Goal: Task Accomplishment & Management: Manage account settings

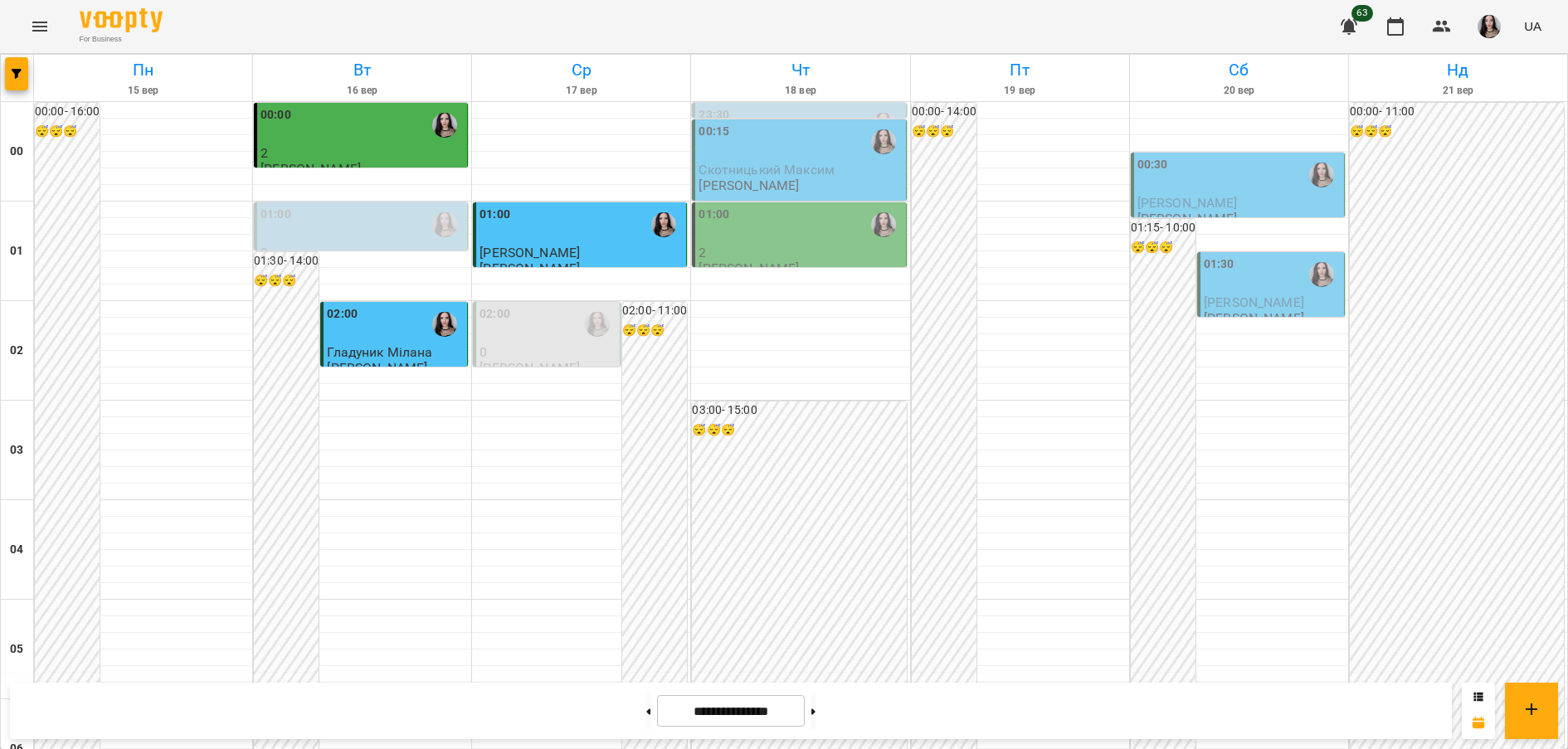
scroll to position [1658, 0]
click at [33, 21] on icon "Menu" at bounding box center [39, 26] width 20 height 20
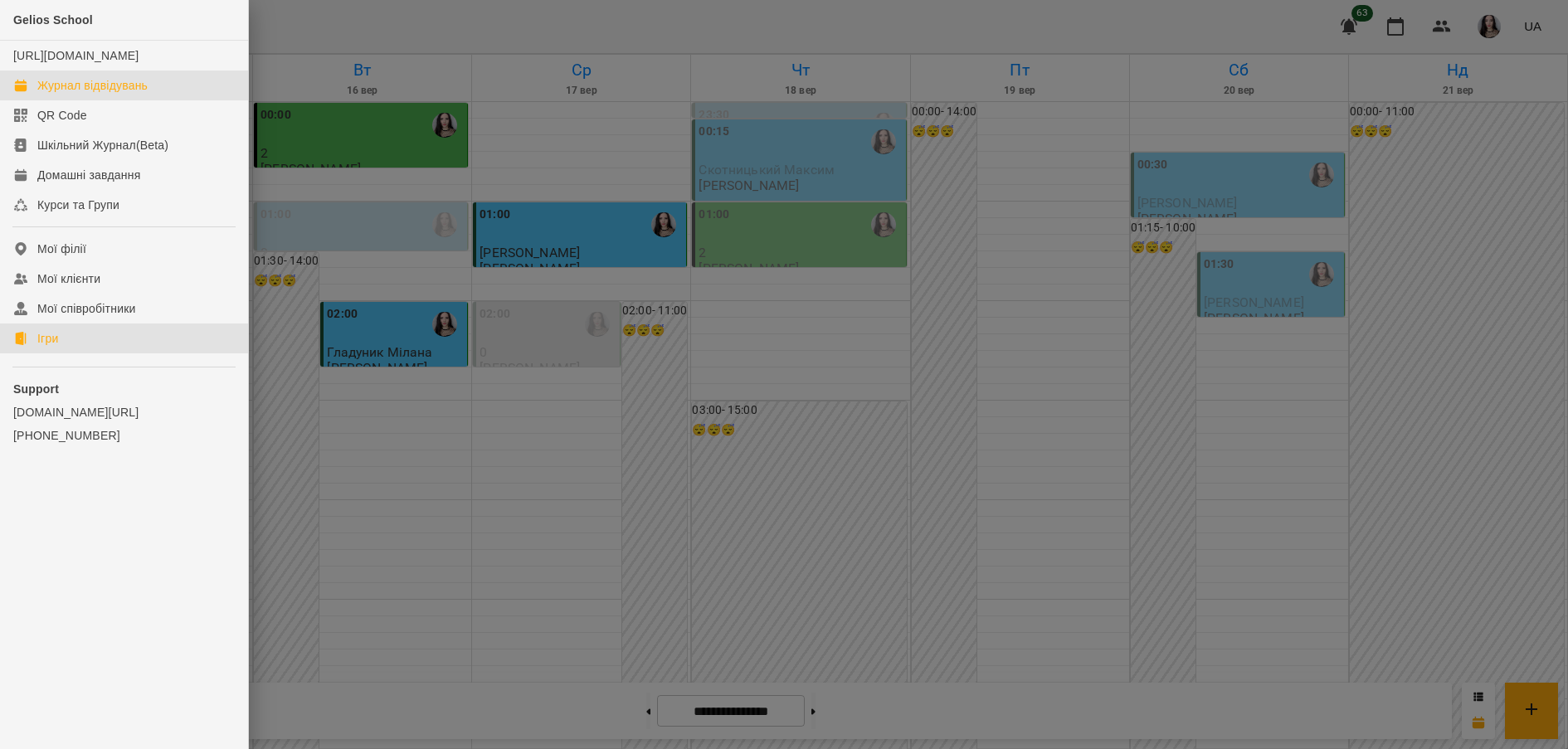
click at [26, 345] on icon at bounding box center [21, 338] width 11 height 13
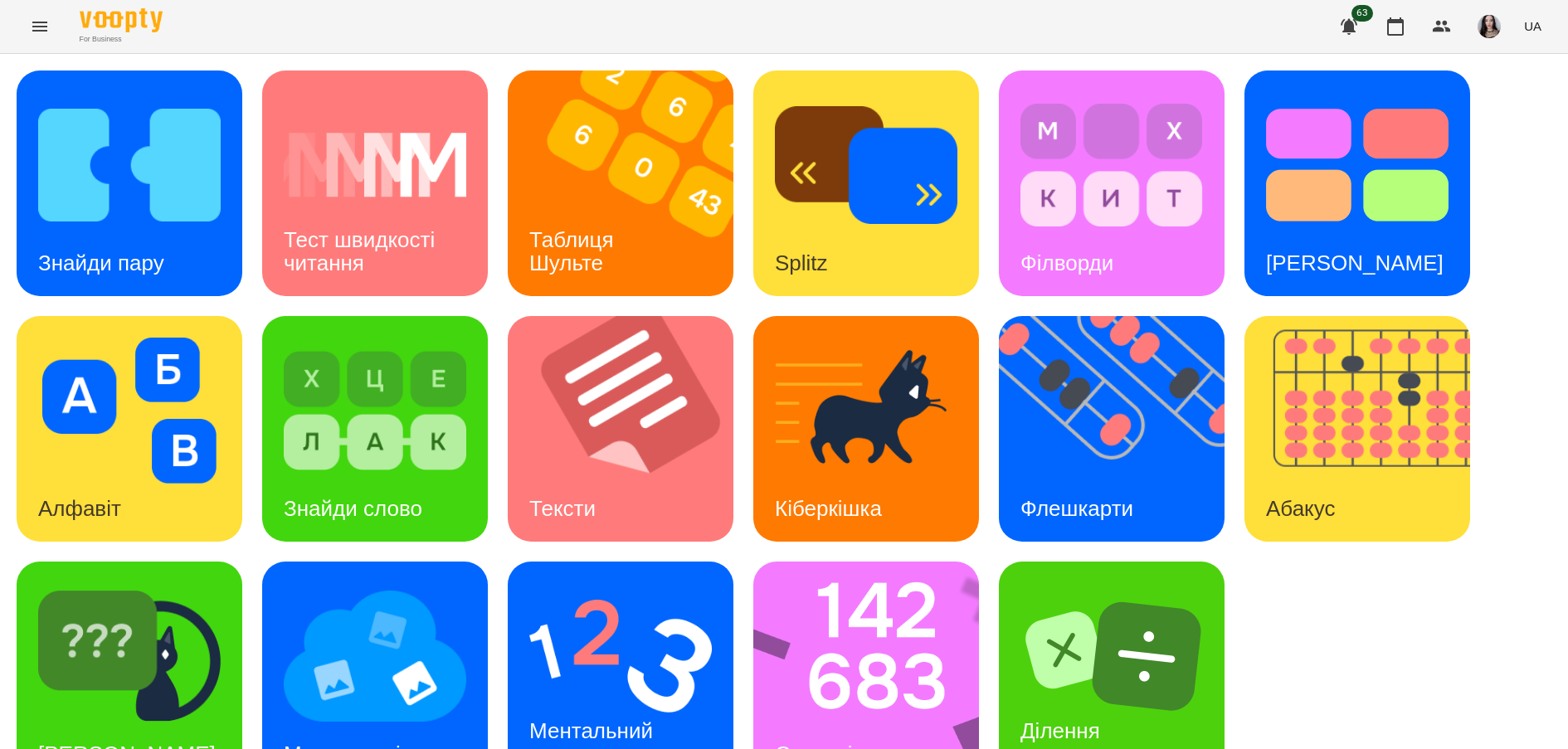
scroll to position [55, 0]
click at [850, 625] on img at bounding box center [877, 674] width 247 height 225
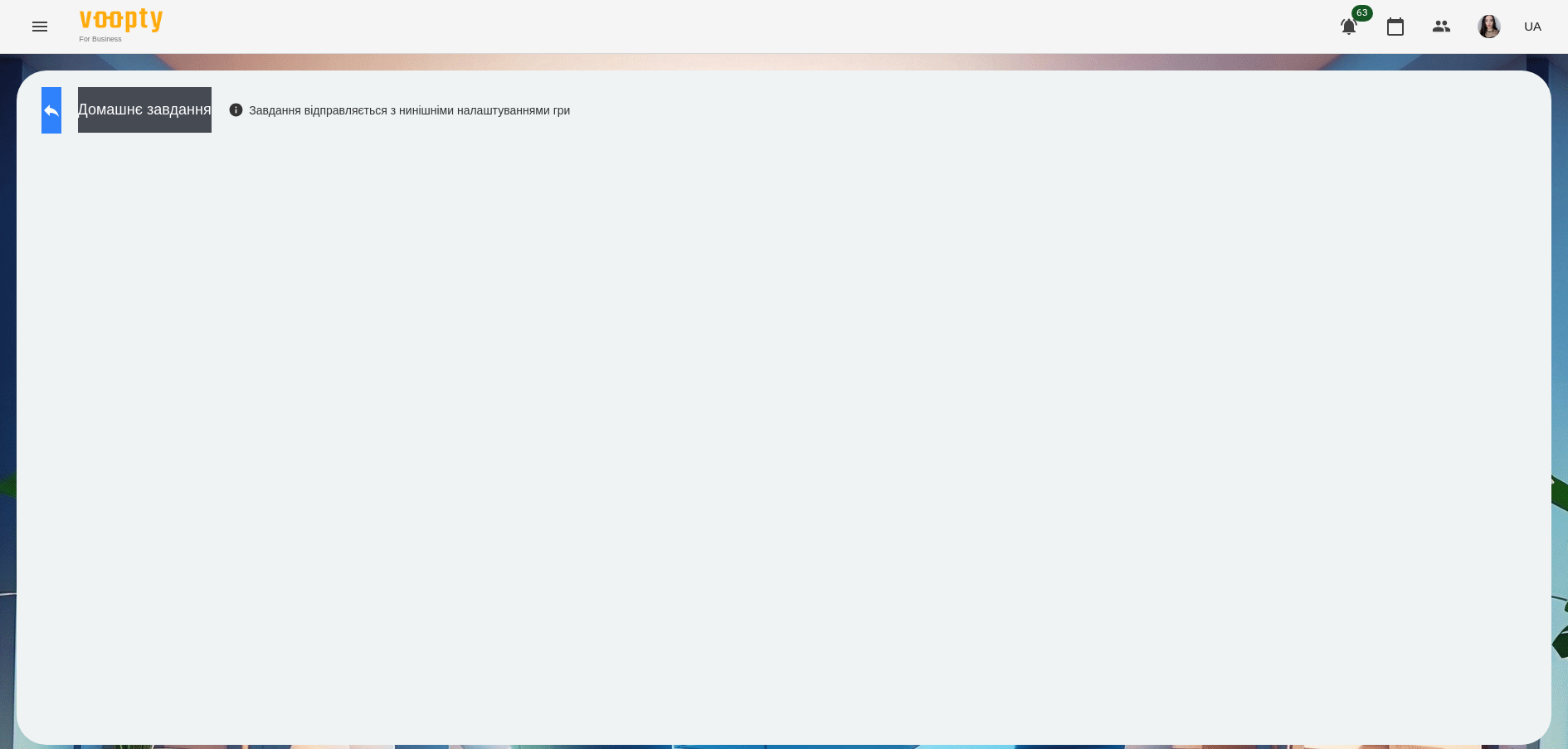
click at [59, 112] on icon at bounding box center [51, 110] width 15 height 12
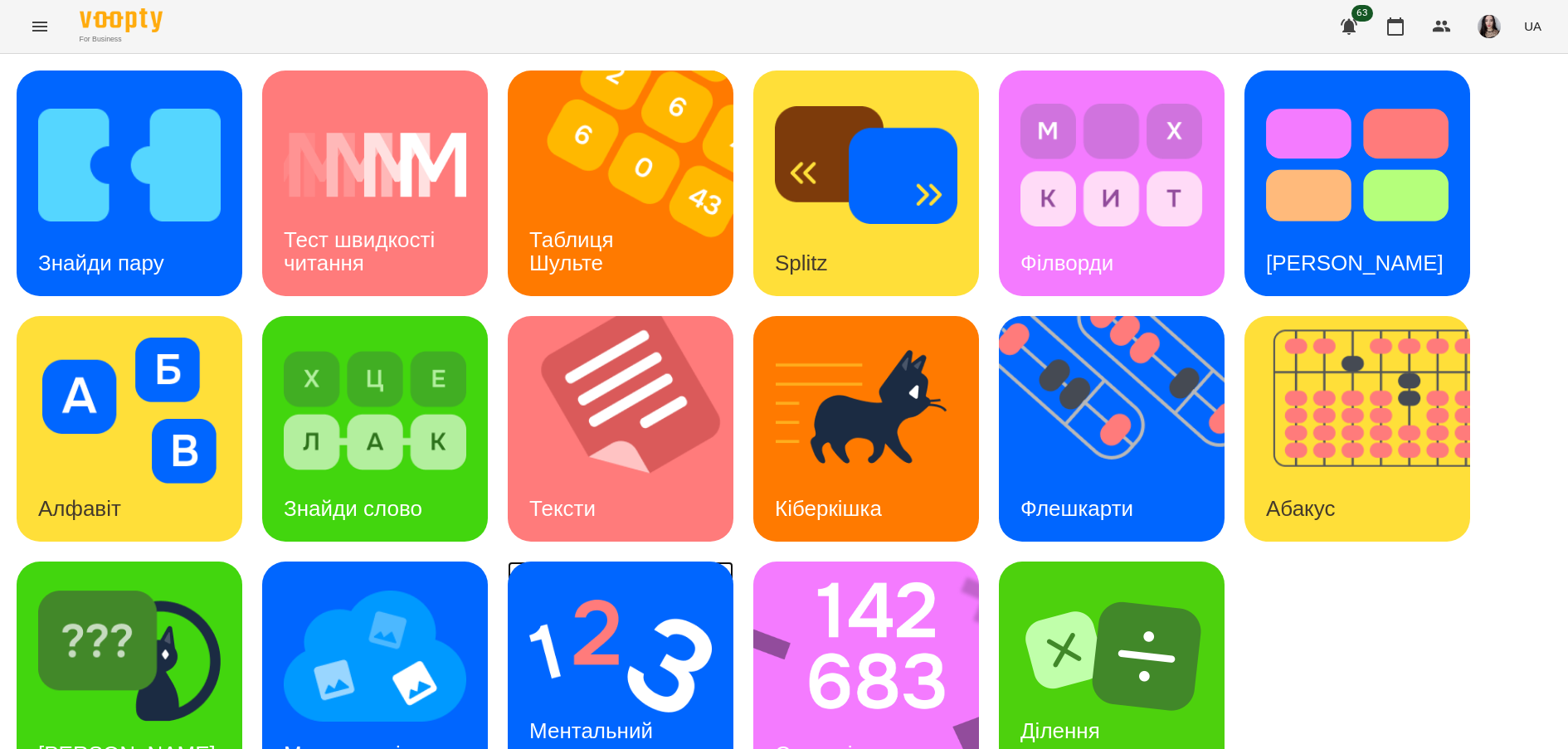
click at [583, 674] on img at bounding box center [621, 657] width 182 height 146
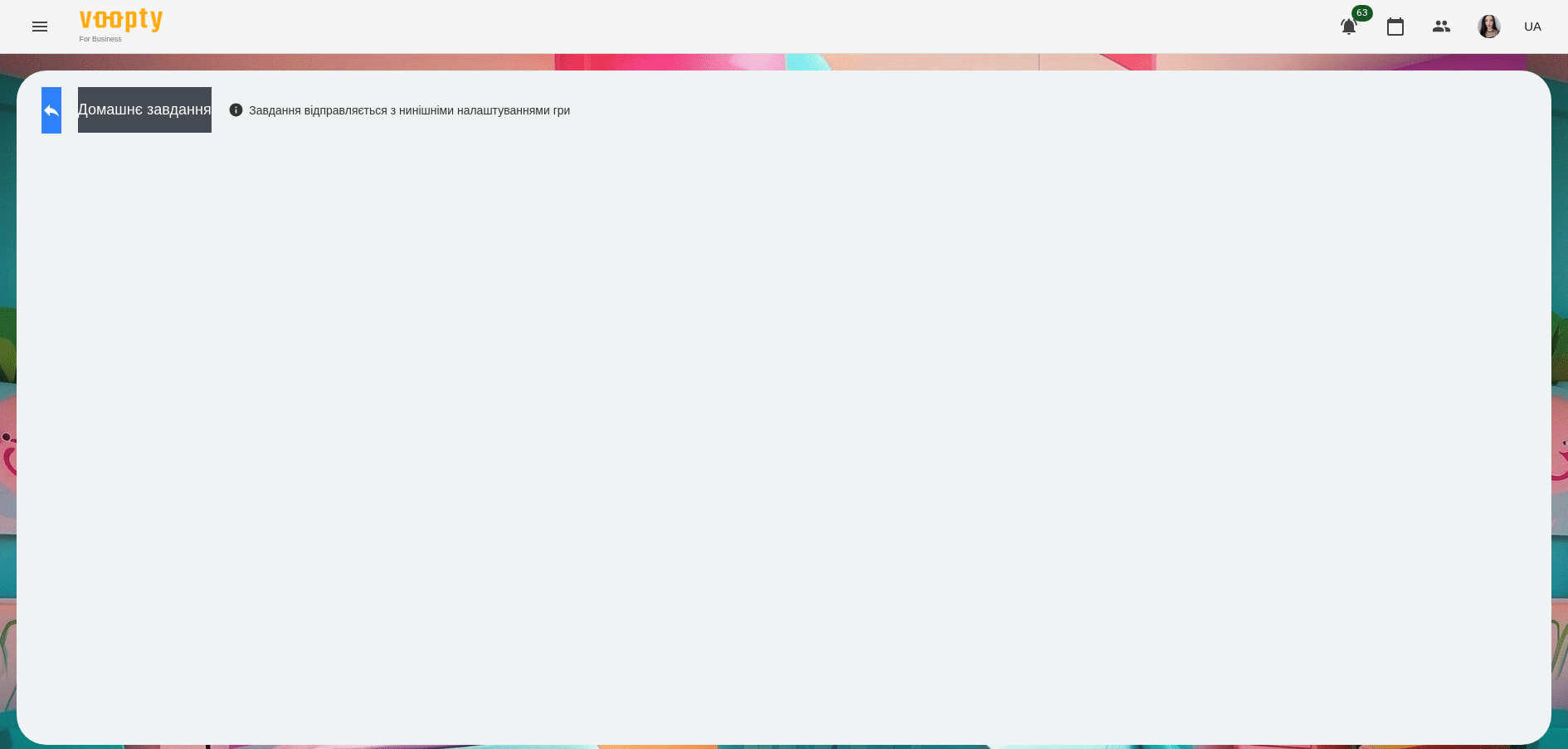
click at [59, 111] on icon at bounding box center [51, 110] width 15 height 12
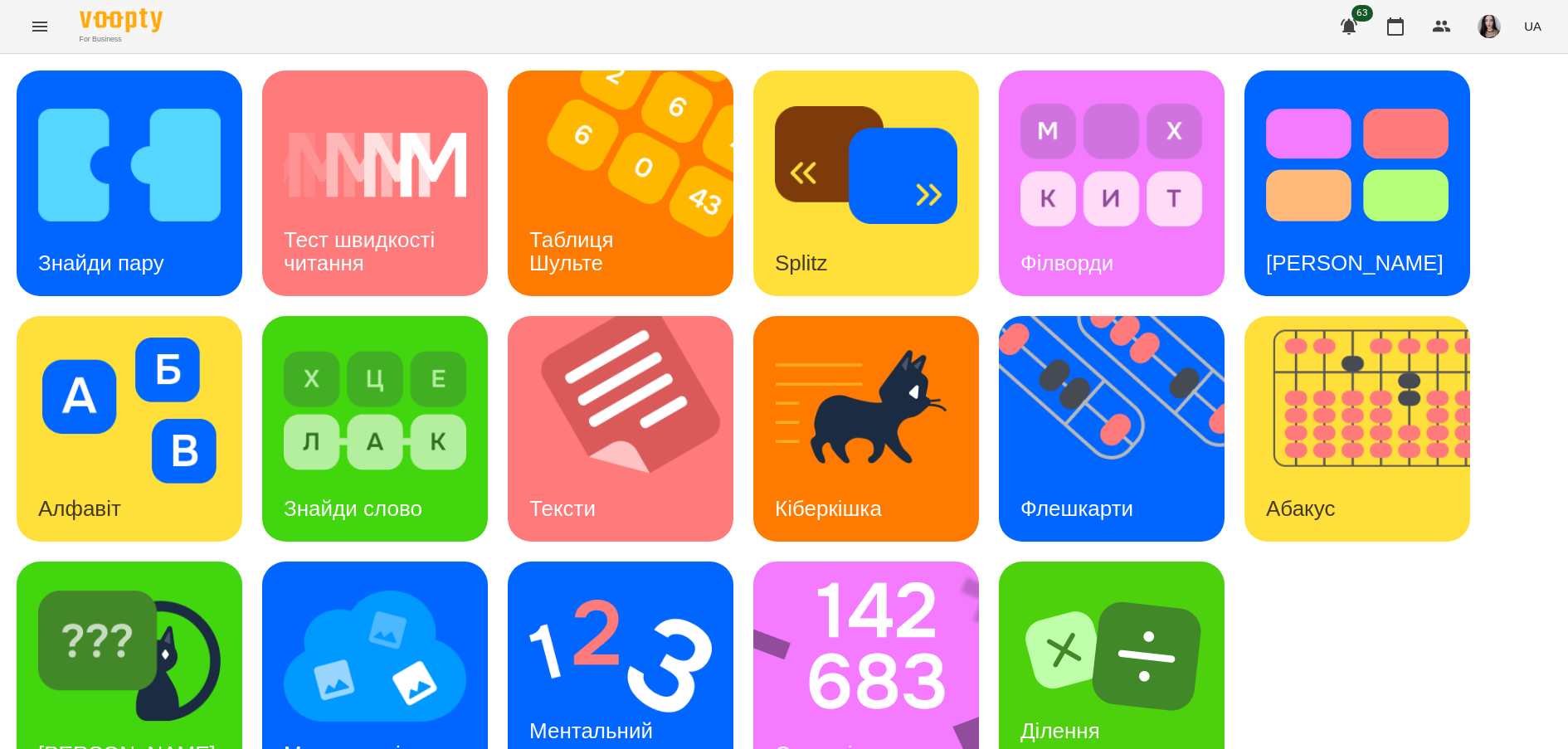
scroll to position [55, 0]
click at [843, 652] on img at bounding box center [877, 674] width 247 height 225
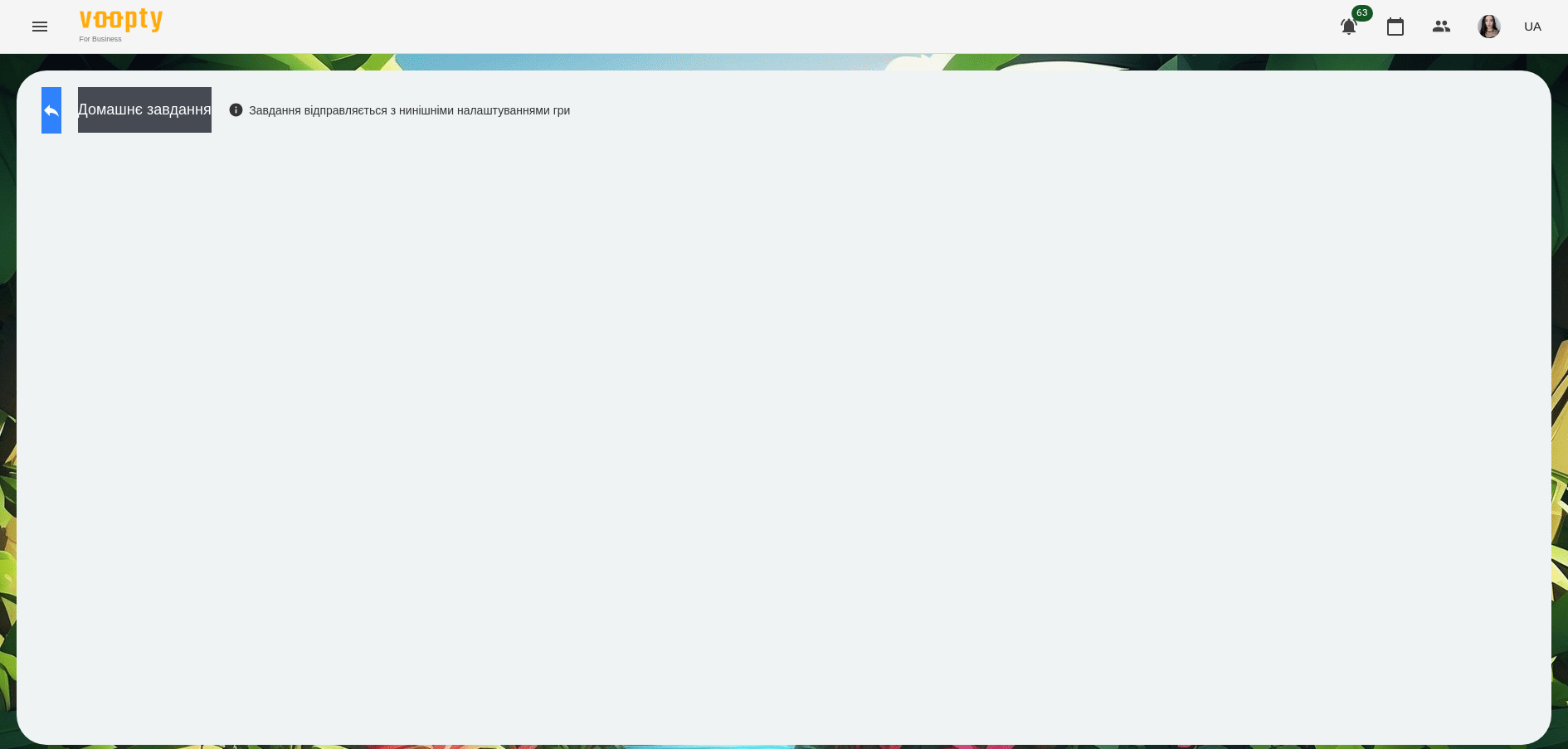
click at [60, 104] on icon at bounding box center [51, 110] width 20 height 20
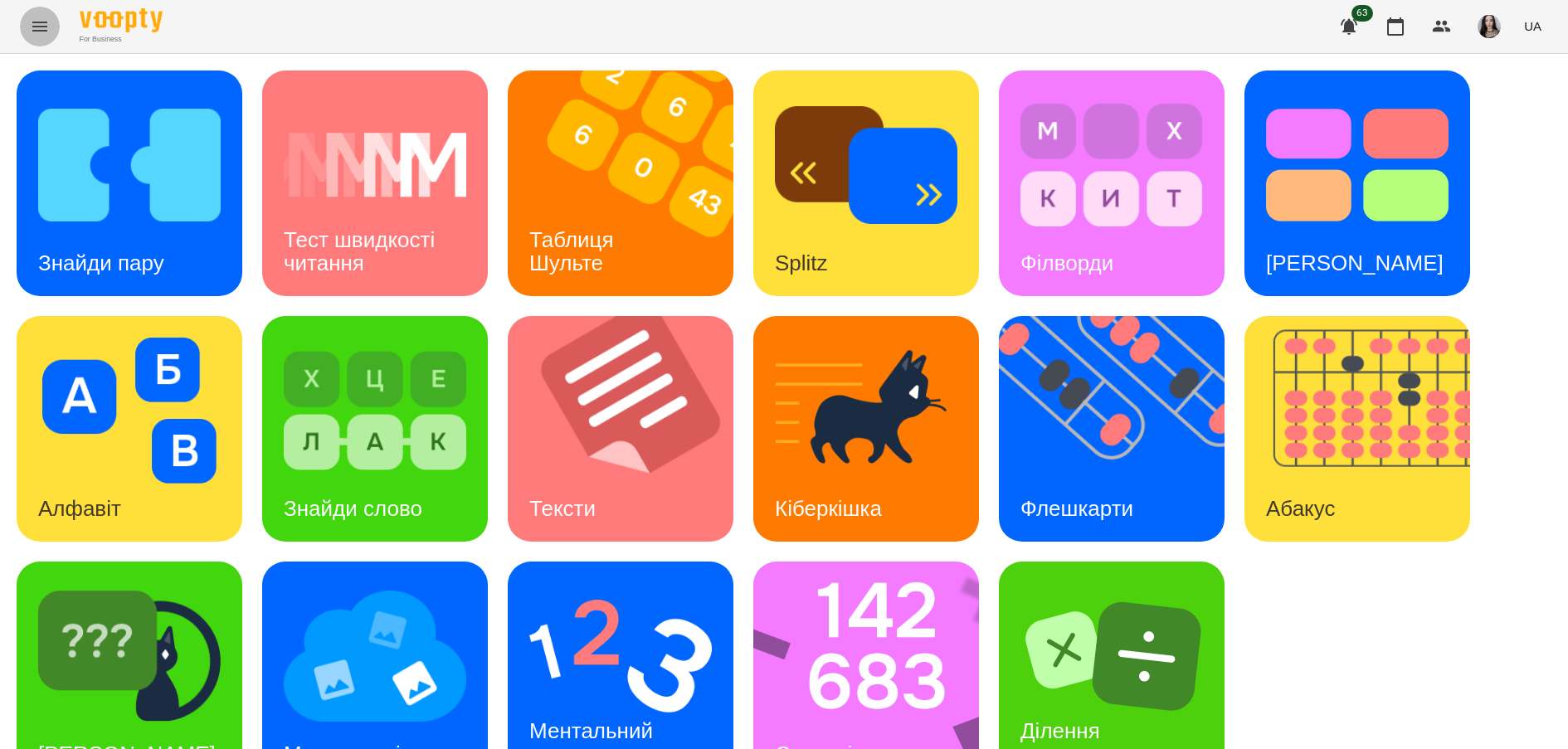
click at [39, 19] on icon "Menu" at bounding box center [39, 26] width 20 height 20
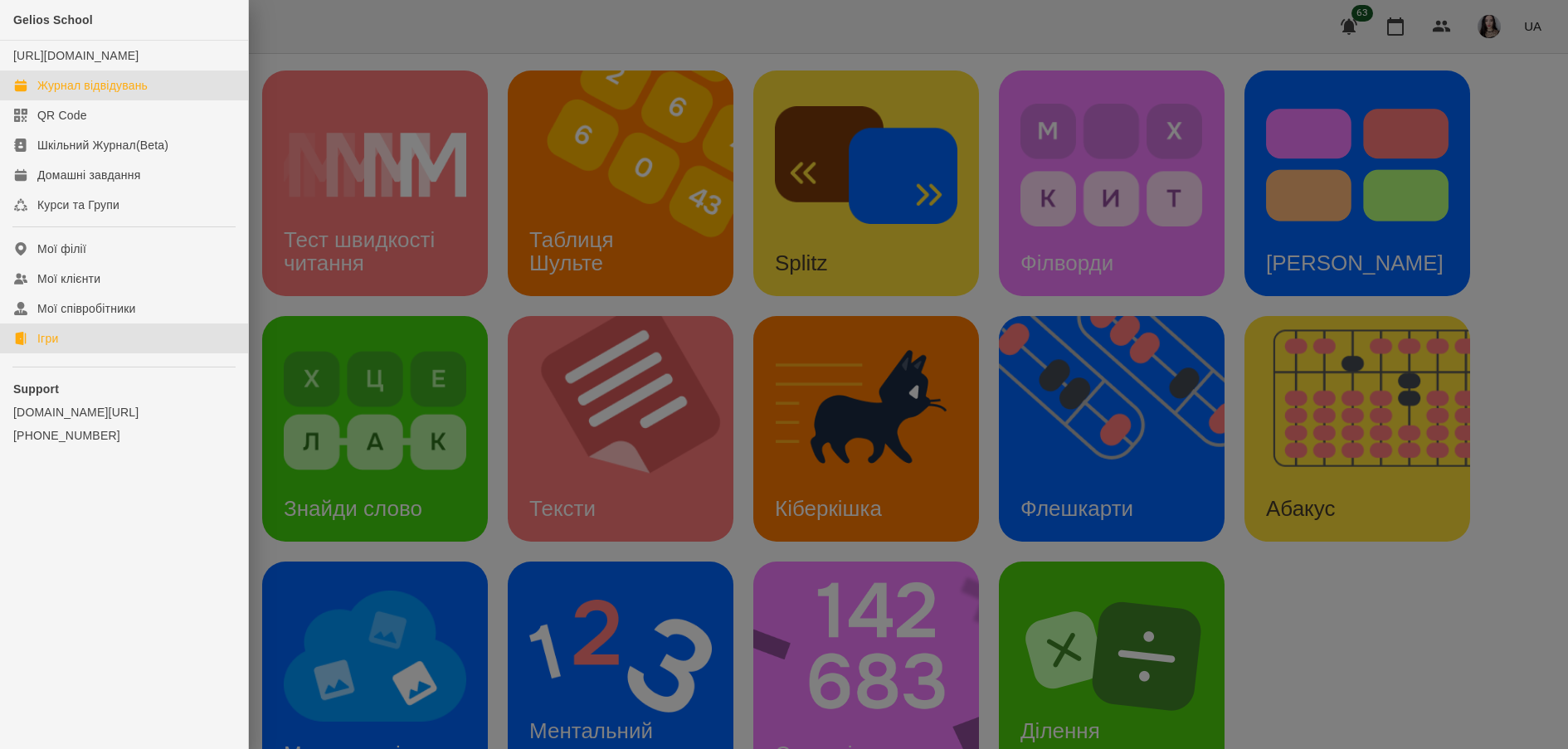
click at [83, 94] on div "Журнал відвідувань" at bounding box center [92, 85] width 110 height 16
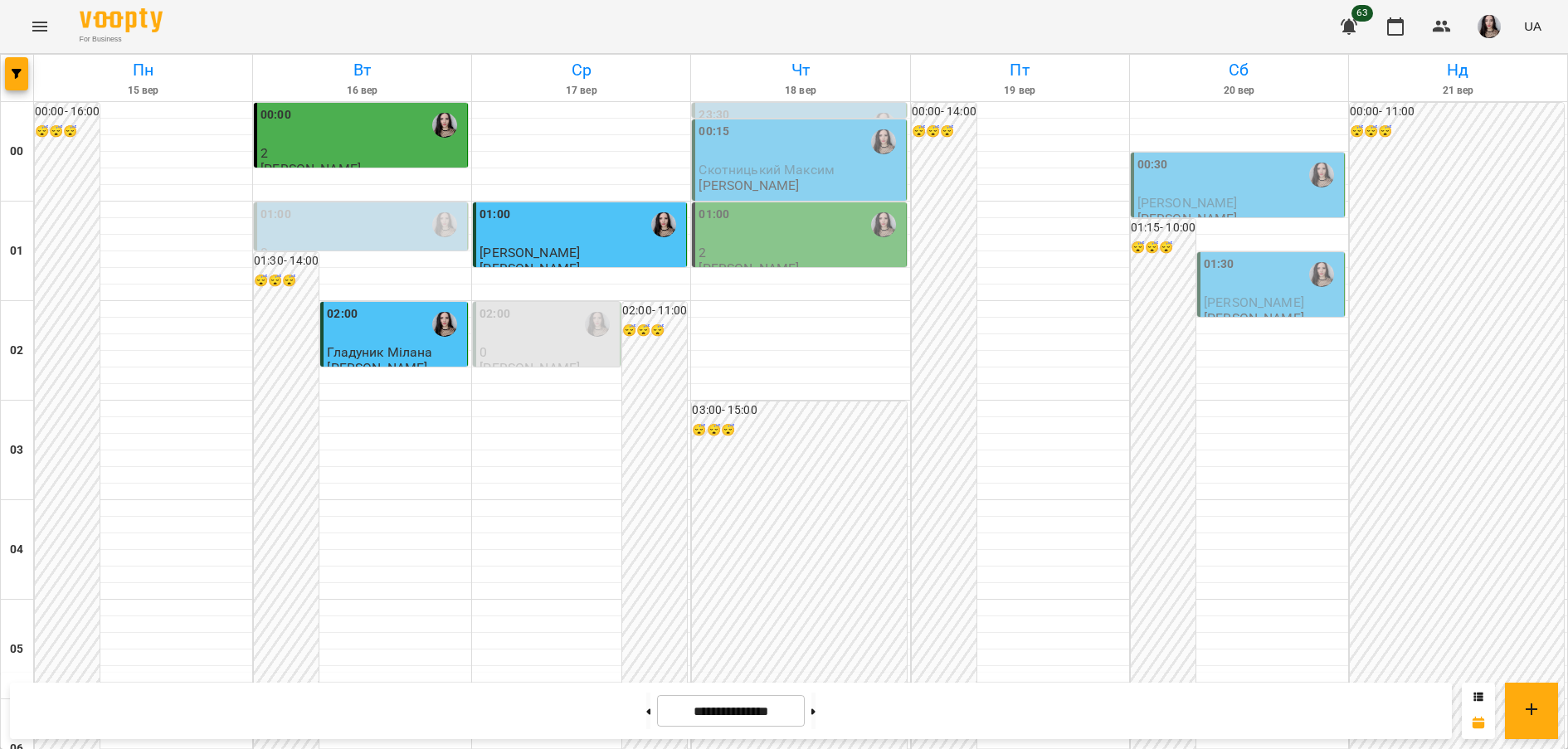
click at [762, 182] on p "[PERSON_NAME]" at bounding box center [749, 185] width 101 height 14
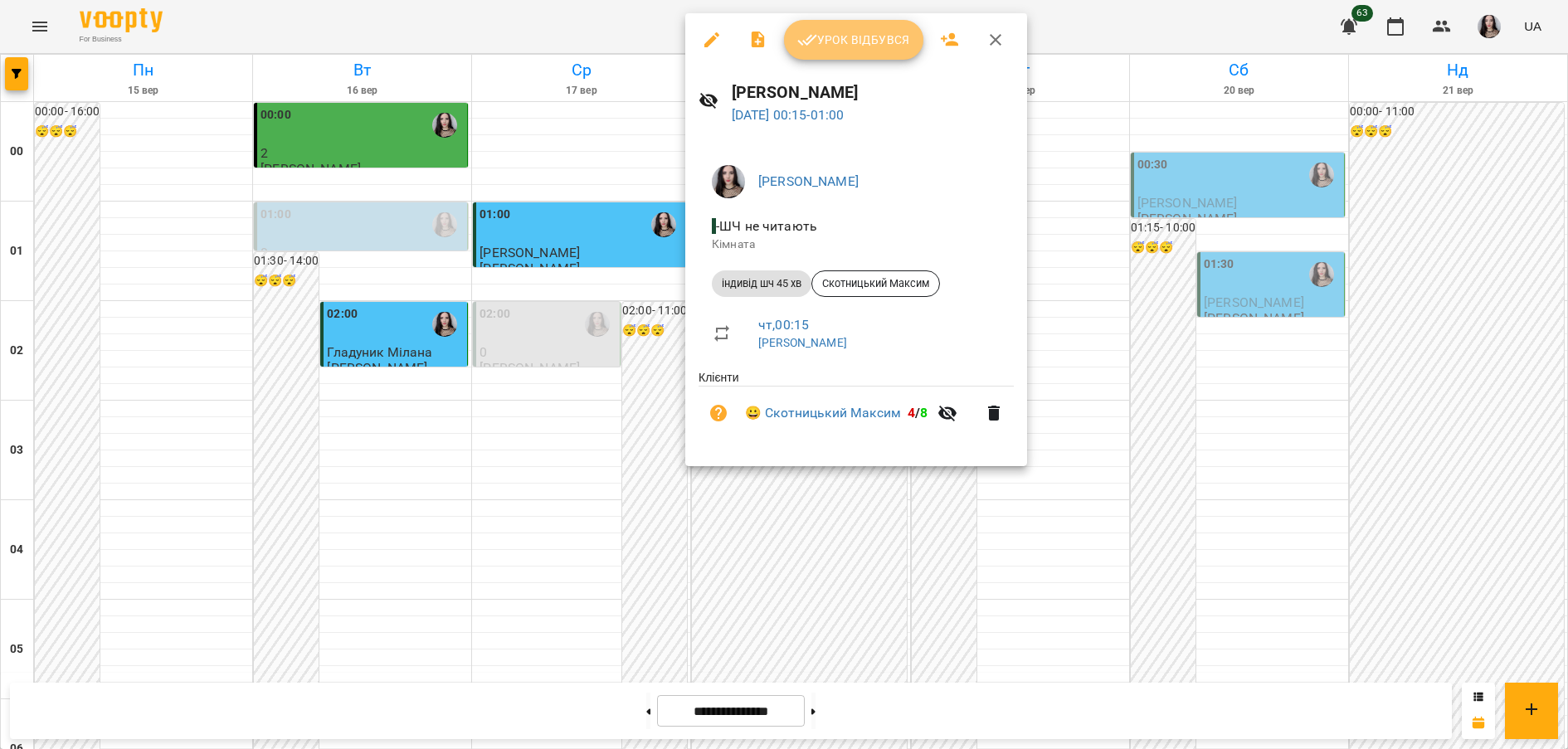
click at [798, 42] on icon "button" at bounding box center [807, 39] width 20 height 20
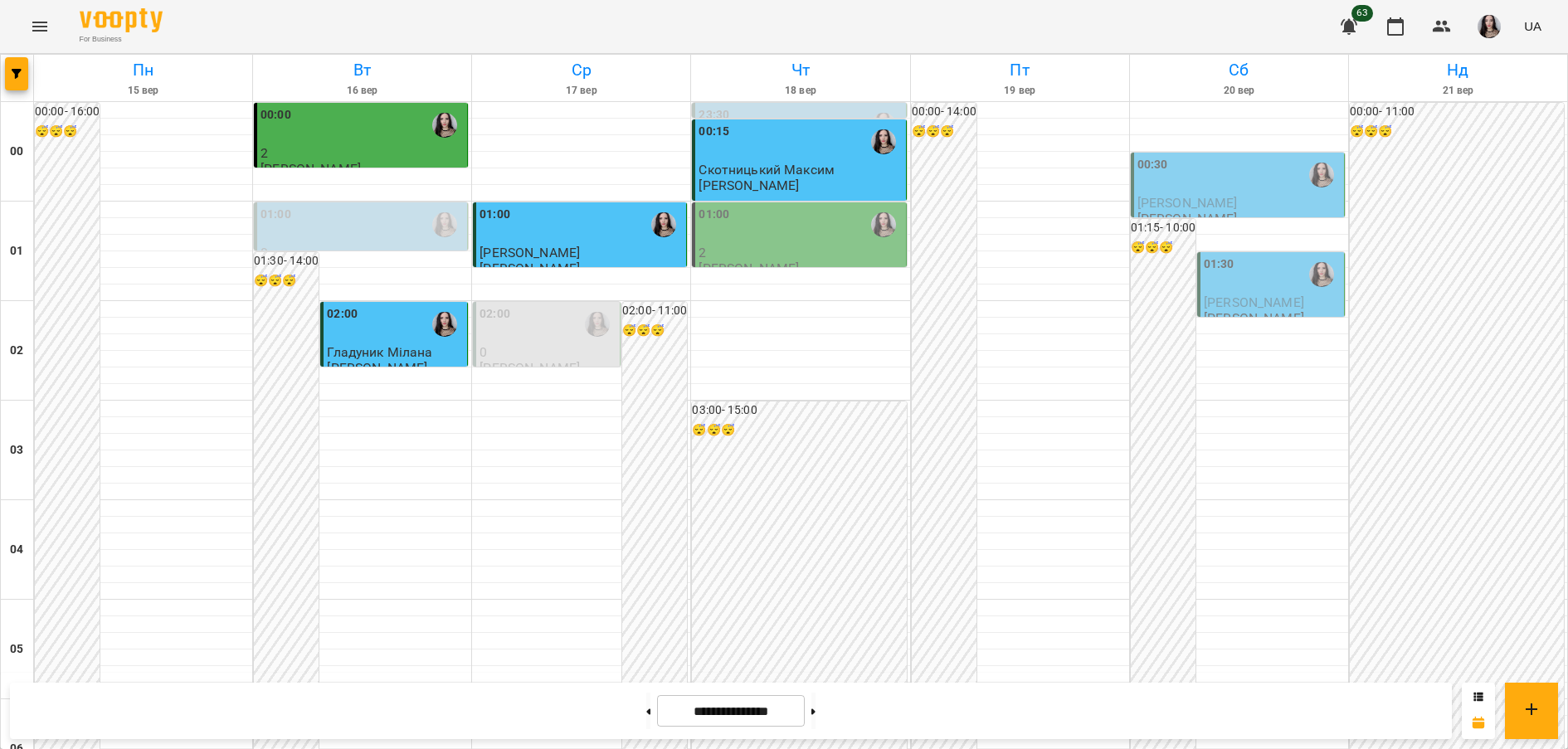
click at [756, 233] on div "01:00" at bounding box center [800, 224] width 203 height 38
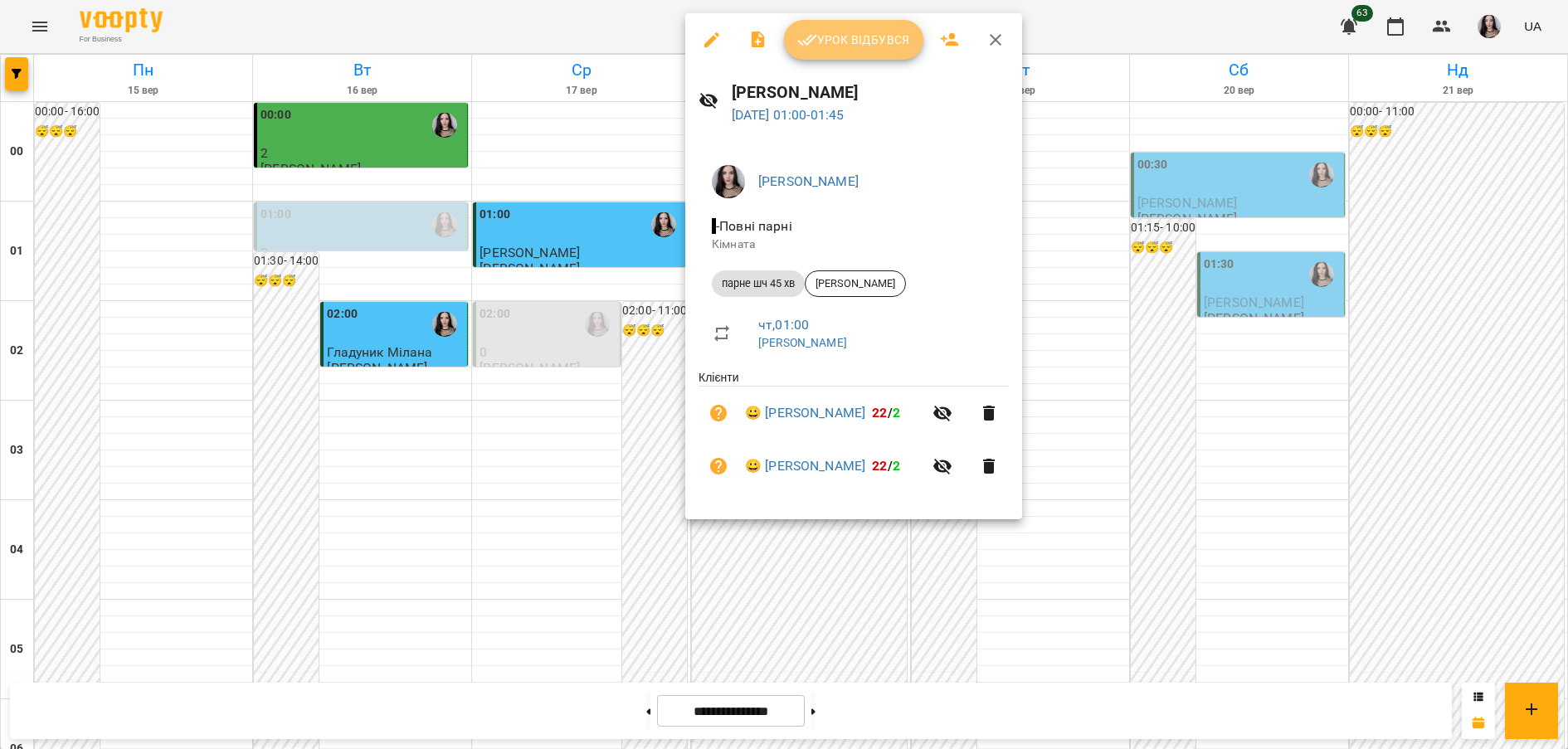
click at [845, 32] on span "Урок відбувся" at bounding box center [853, 39] width 113 height 20
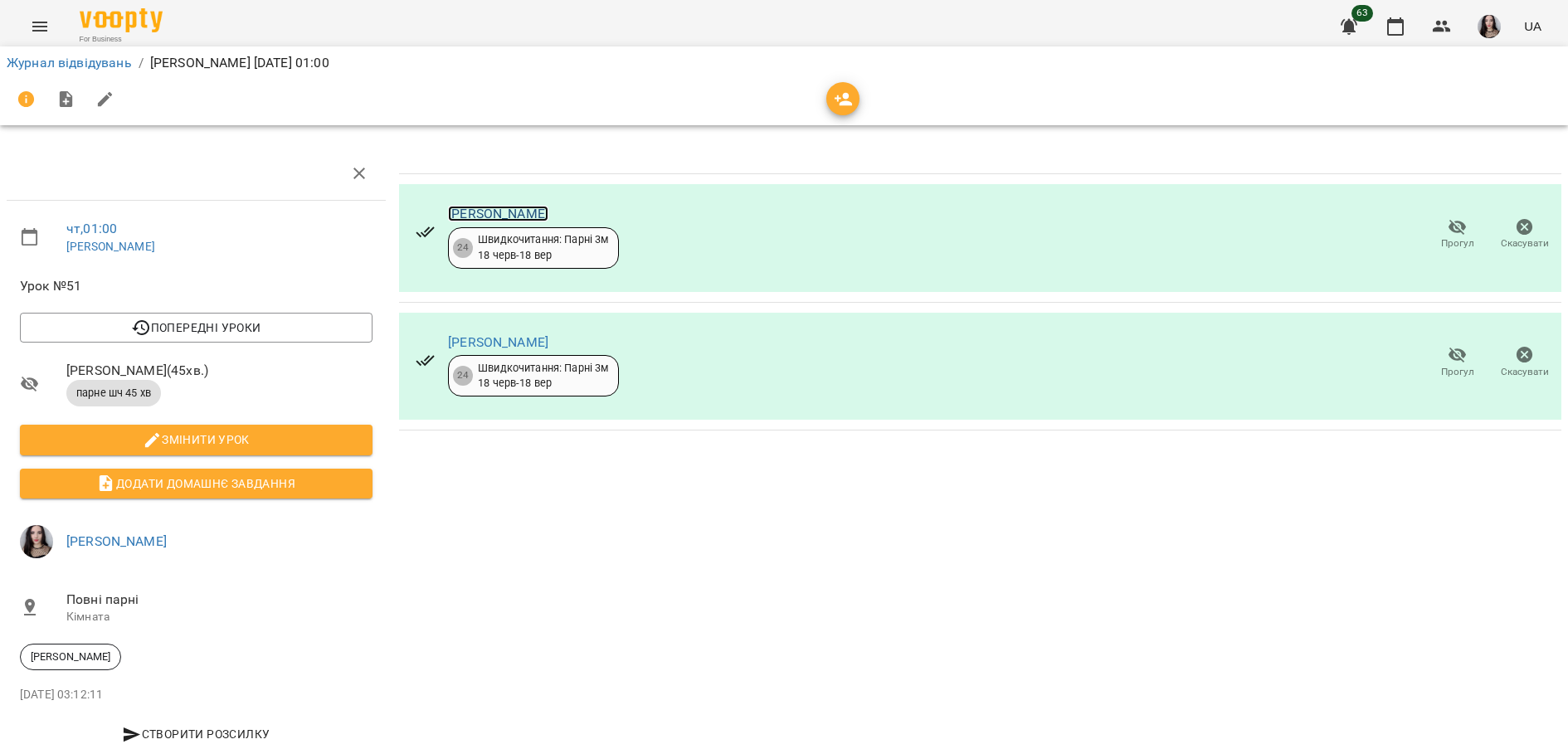
click at [496, 212] on link "[PERSON_NAME]" at bounding box center [498, 213] width 101 height 16
click at [529, 335] on link "[PERSON_NAME]" at bounding box center [498, 342] width 101 height 16
click at [38, 21] on icon "Menu" at bounding box center [39, 26] width 20 height 20
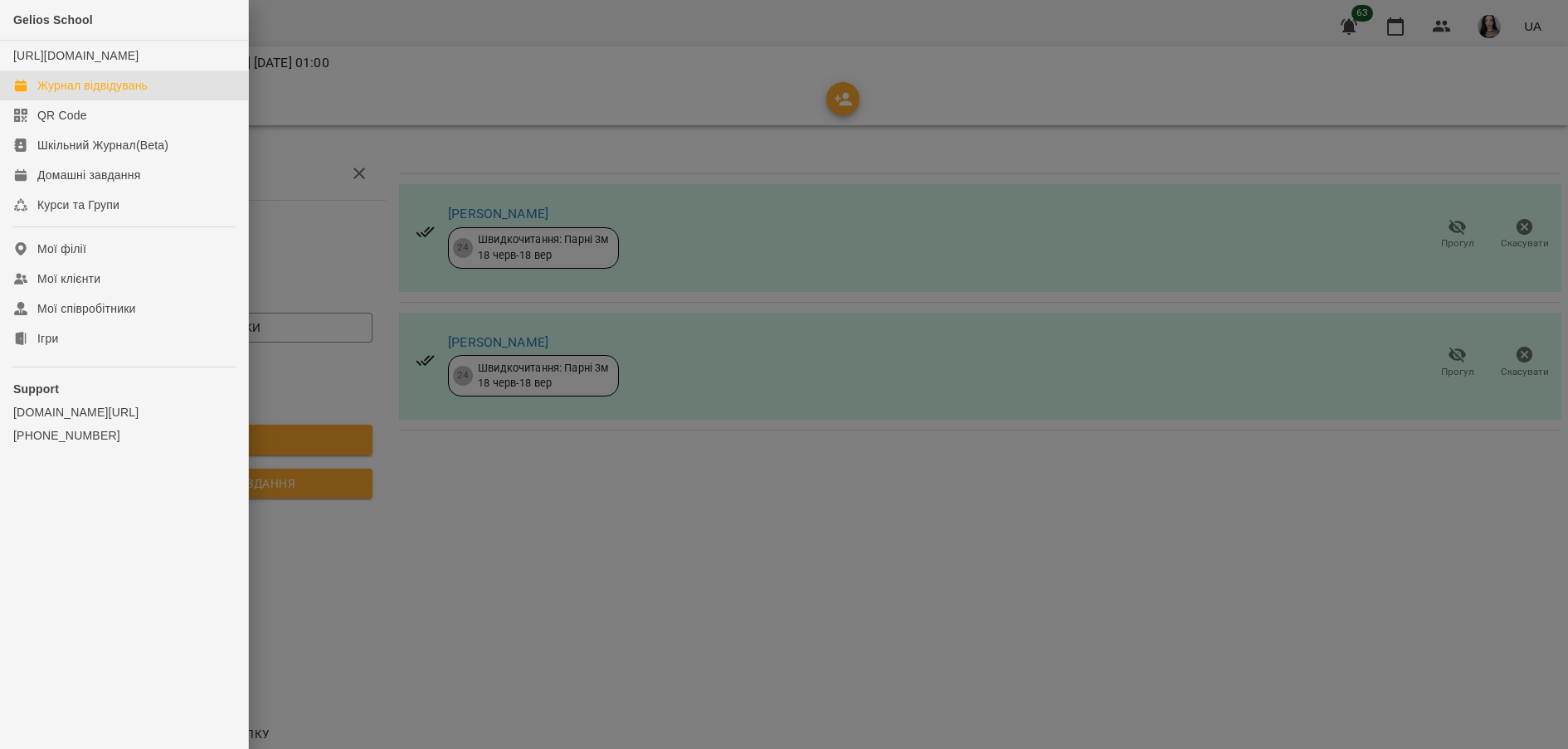
click at [101, 94] on div "Журнал відвідувань" at bounding box center [92, 85] width 110 height 16
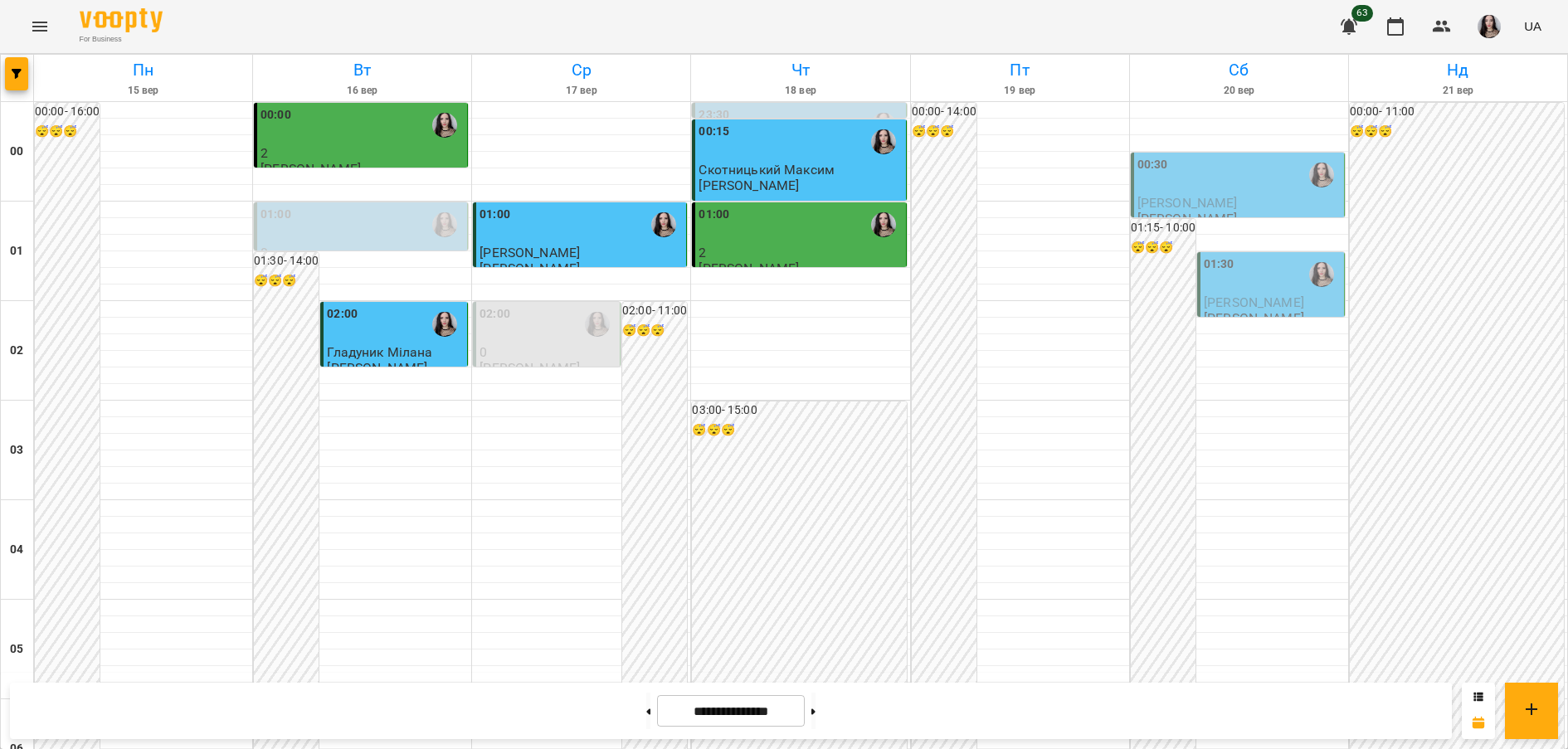
scroll to position [1647, 0]
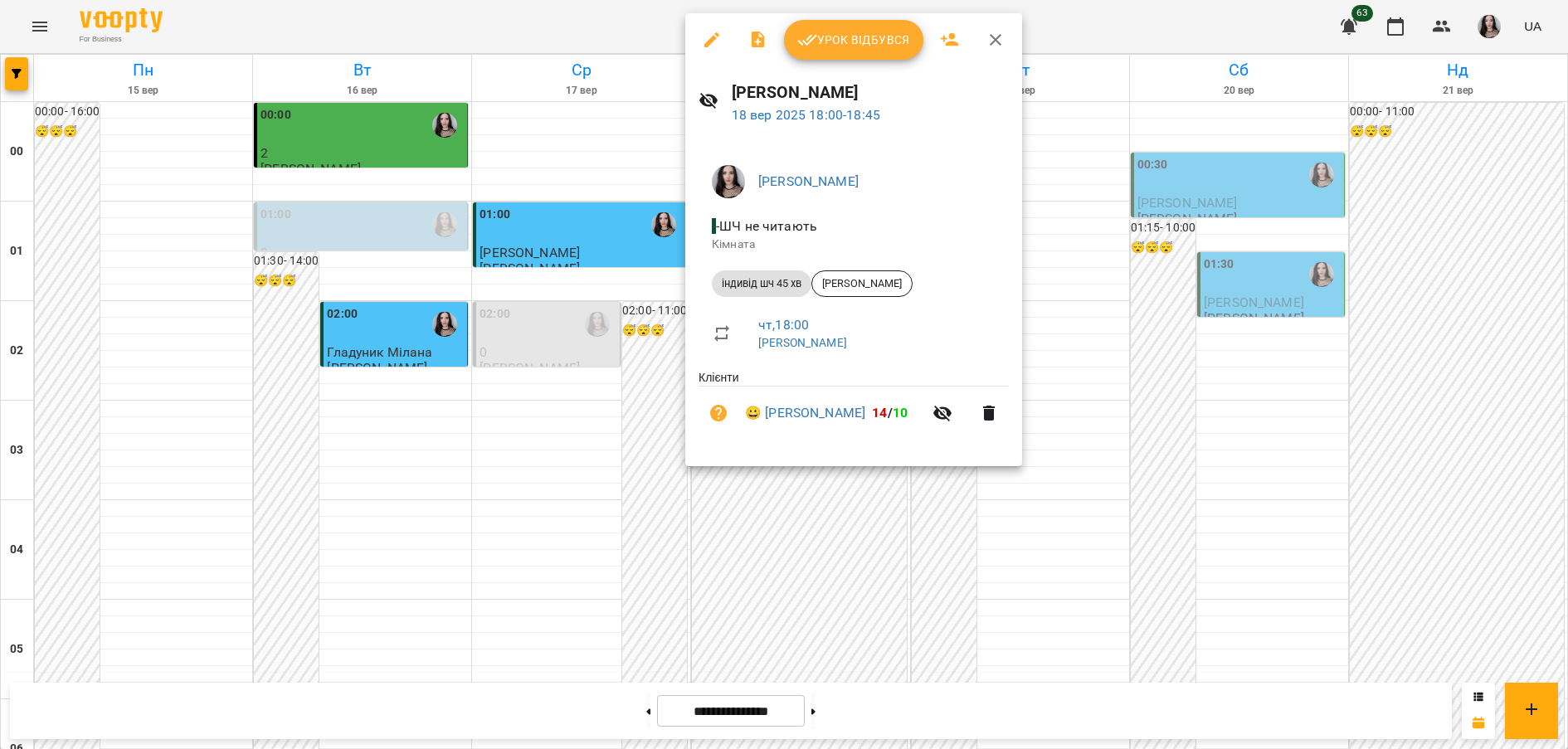
click at [832, 64] on div "Урок відбувся" at bounding box center [853, 40] width 336 height 53
click at [834, 26] on button "Урок відбувся" at bounding box center [853, 40] width 140 height 40
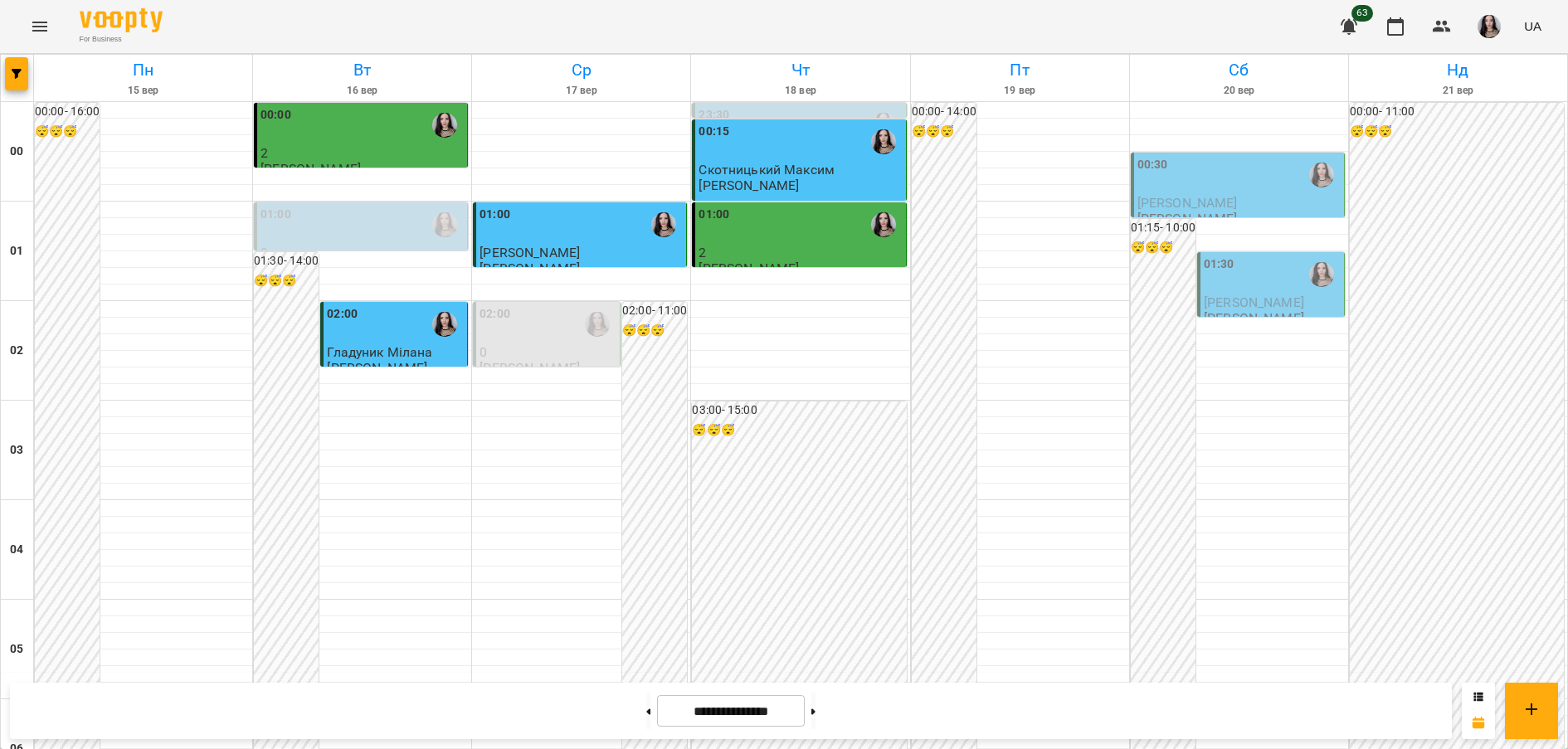
scroll to position [1486, 0]
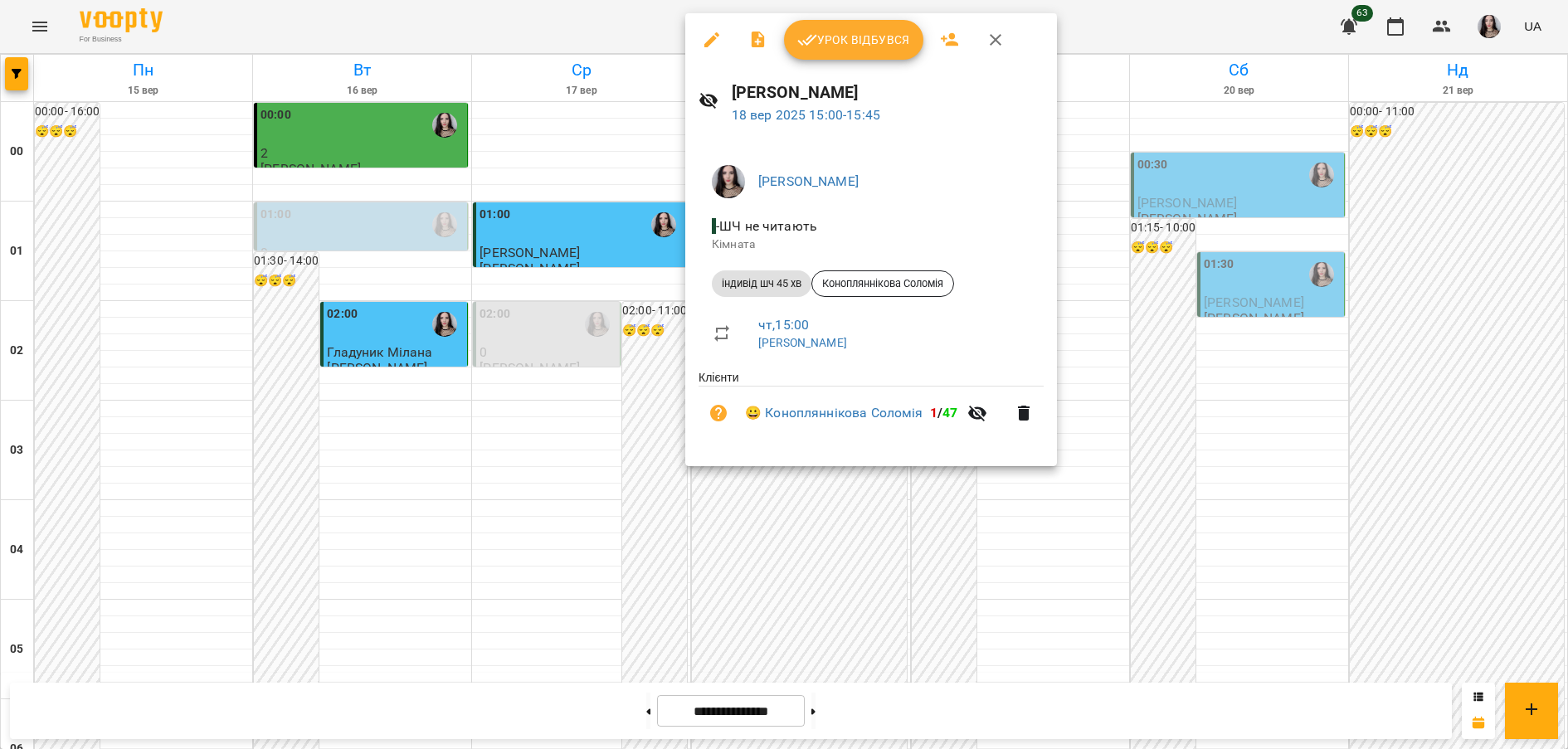
click at [834, 43] on span "Урок відбувся" at bounding box center [853, 39] width 113 height 20
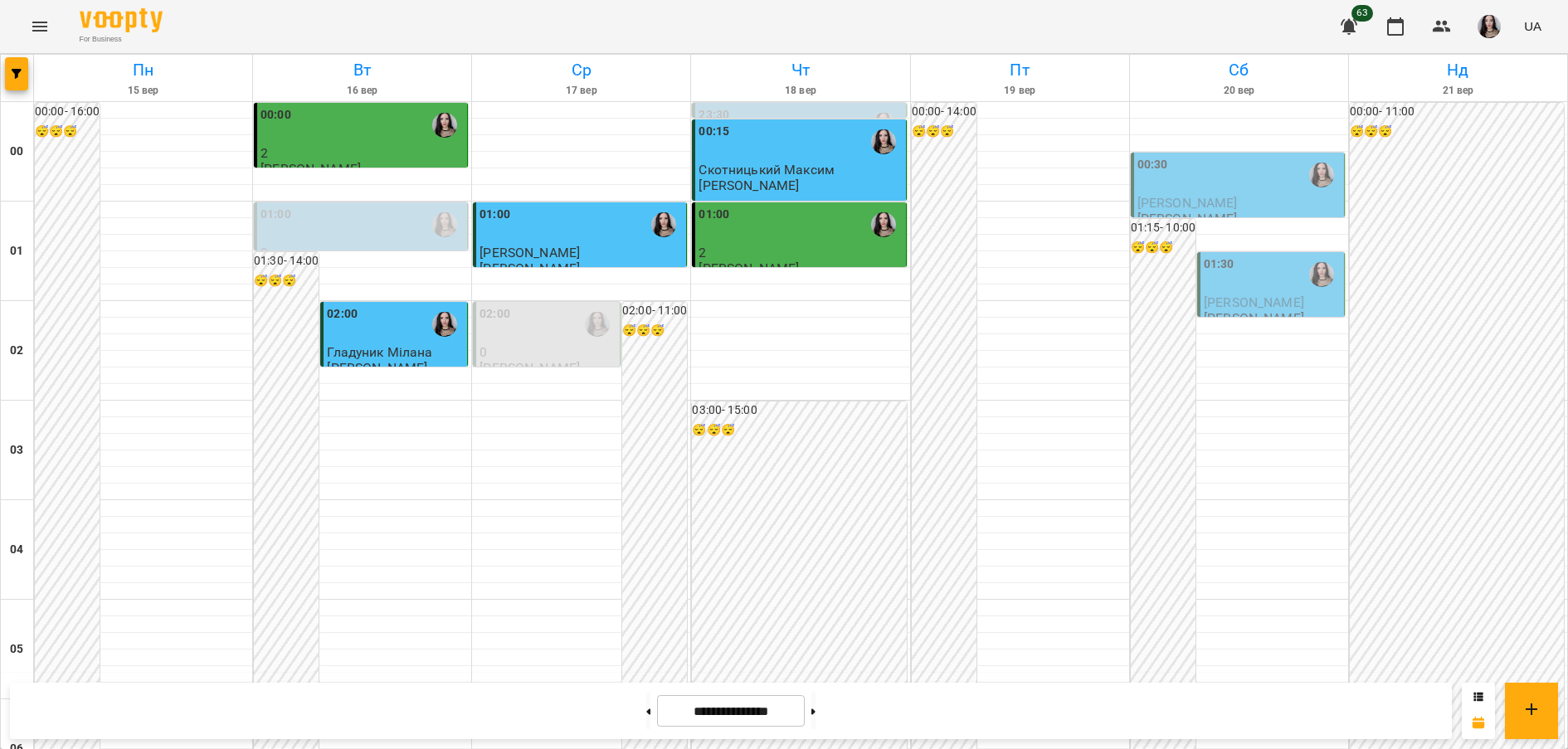
scroll to position [1718, 0]
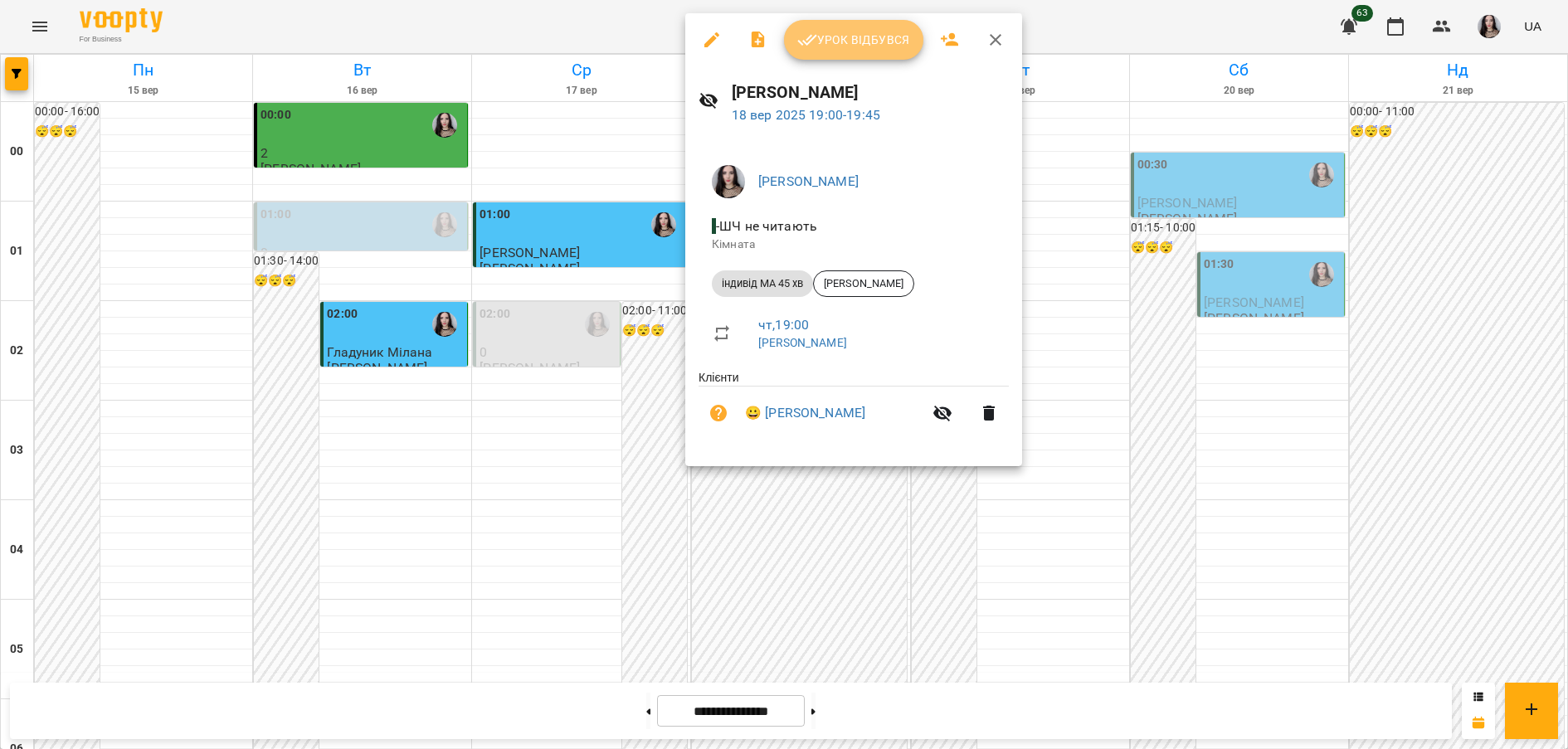
click at [860, 43] on span "Урок відбувся" at bounding box center [853, 39] width 113 height 20
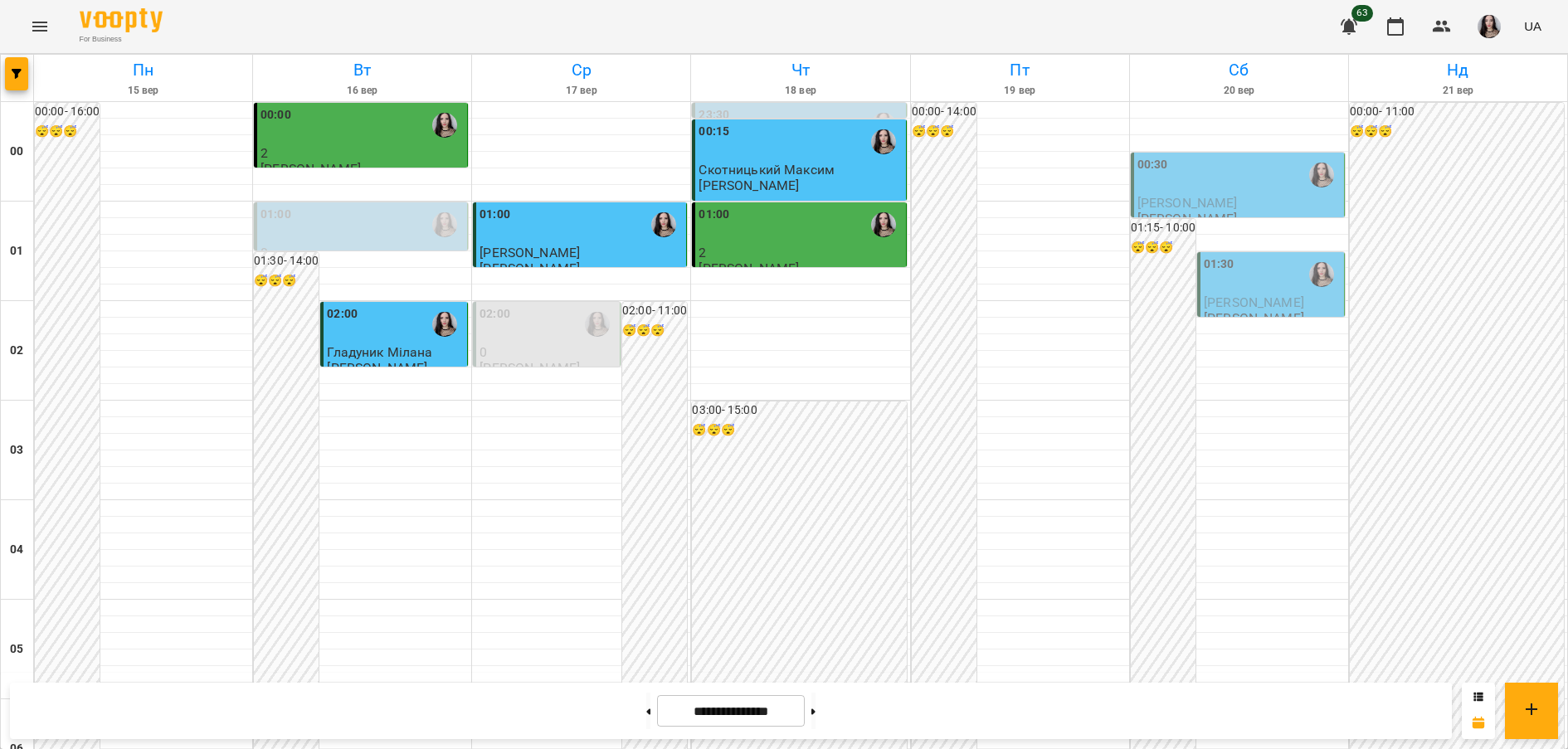
scroll to position [923, 0]
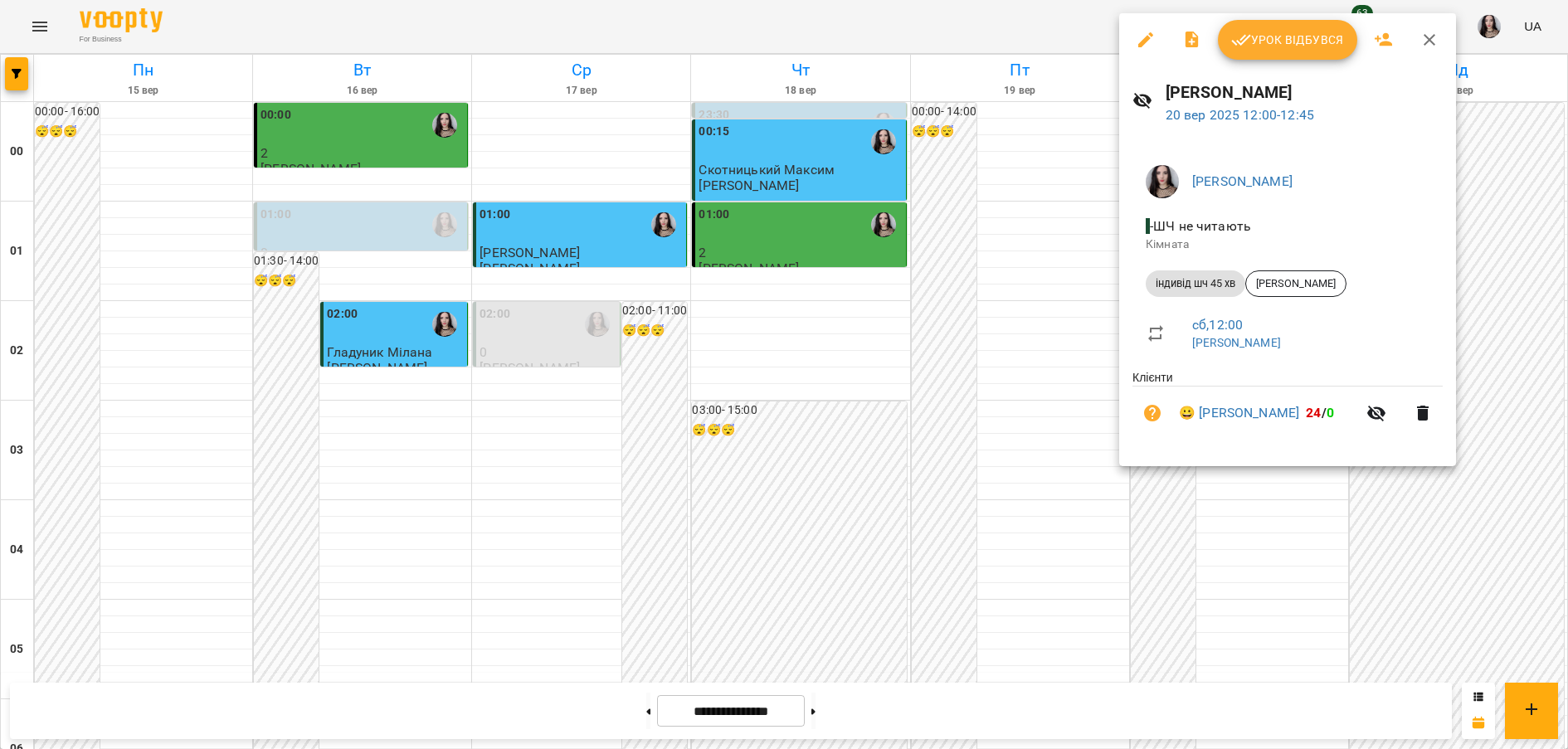
click at [1040, 329] on div at bounding box center [784, 374] width 1568 height 749
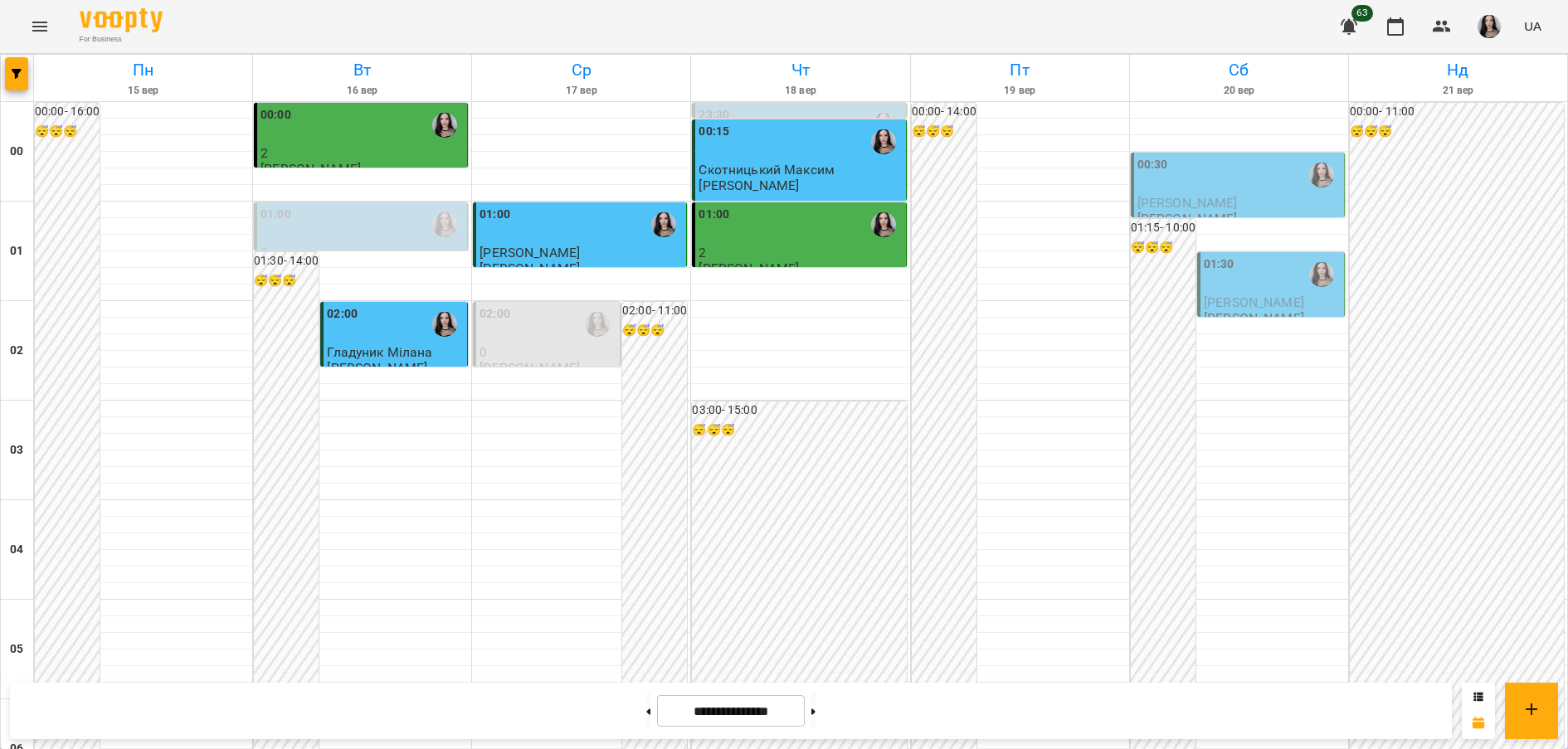
scroll to position [1627, 0]
